Goal: Task Accomplishment & Management: Use online tool/utility

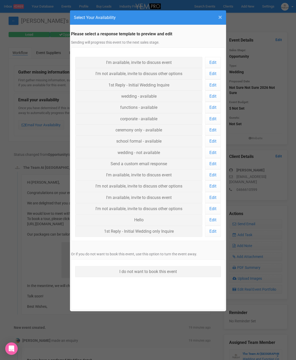
click at [221, 19] on span "×" at bounding box center [220, 17] width 4 height 9
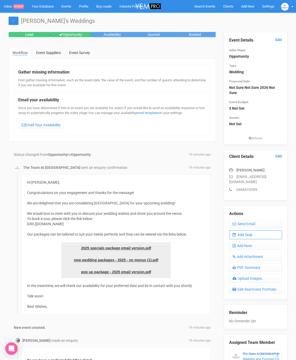
click at [242, 231] on link "Add Task" at bounding box center [255, 235] width 53 height 9
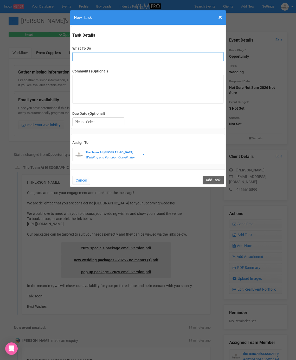
click at [100, 55] on input "What To Do" at bounding box center [147, 56] width 151 height 9
type input "FU"
click at [99, 128] on form "Task Details What To Do FU Comments (Optional) Due Date (Optional) Su Mo Tu We …" at bounding box center [148, 106] width 154 height 160
click at [100, 120] on div at bounding box center [98, 122] width 51 height 9
click at [106, 122] on div "[DATE]" at bounding box center [98, 122] width 51 height 9
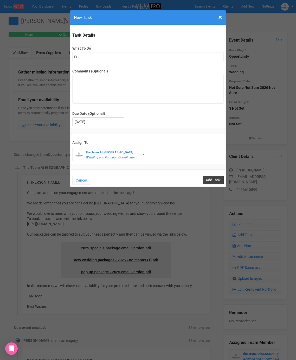
click at [217, 181] on input "Add Task" at bounding box center [212, 180] width 21 height 8
type input "Save"
